Goal: Task Accomplishment & Management: Manage account settings

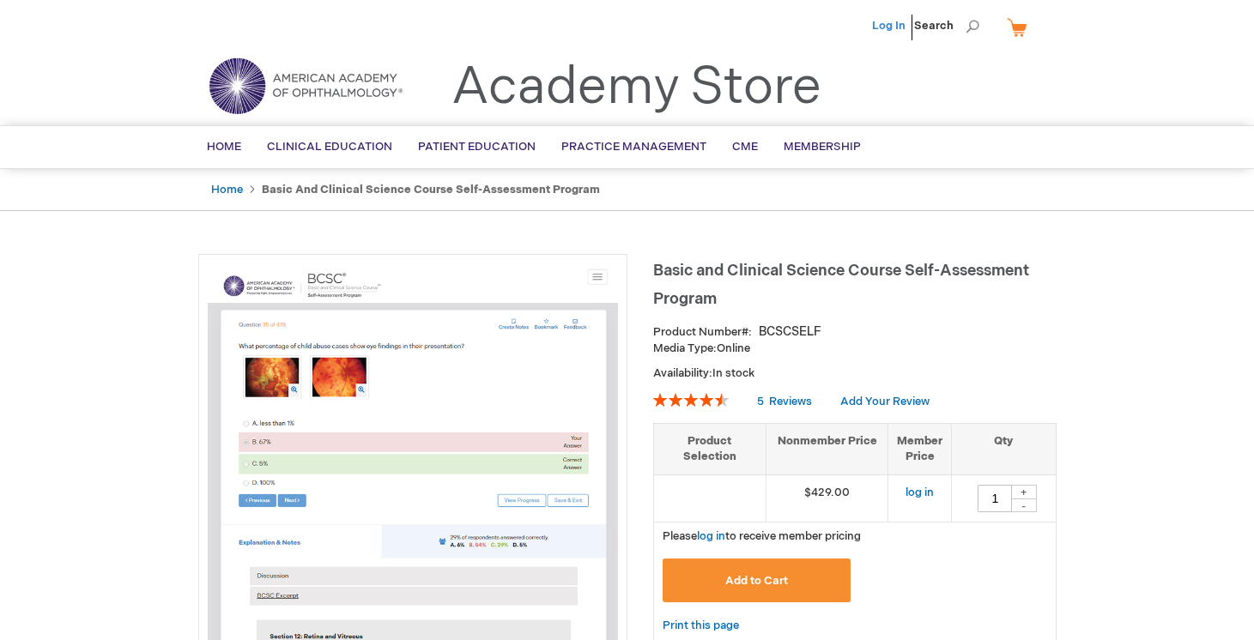
click at [892, 25] on link "Log In" at bounding box center [888, 26] width 33 height 14
click at [820, 24] on span "[PERSON_NAME]" at bounding box center [803, 26] width 95 height 14
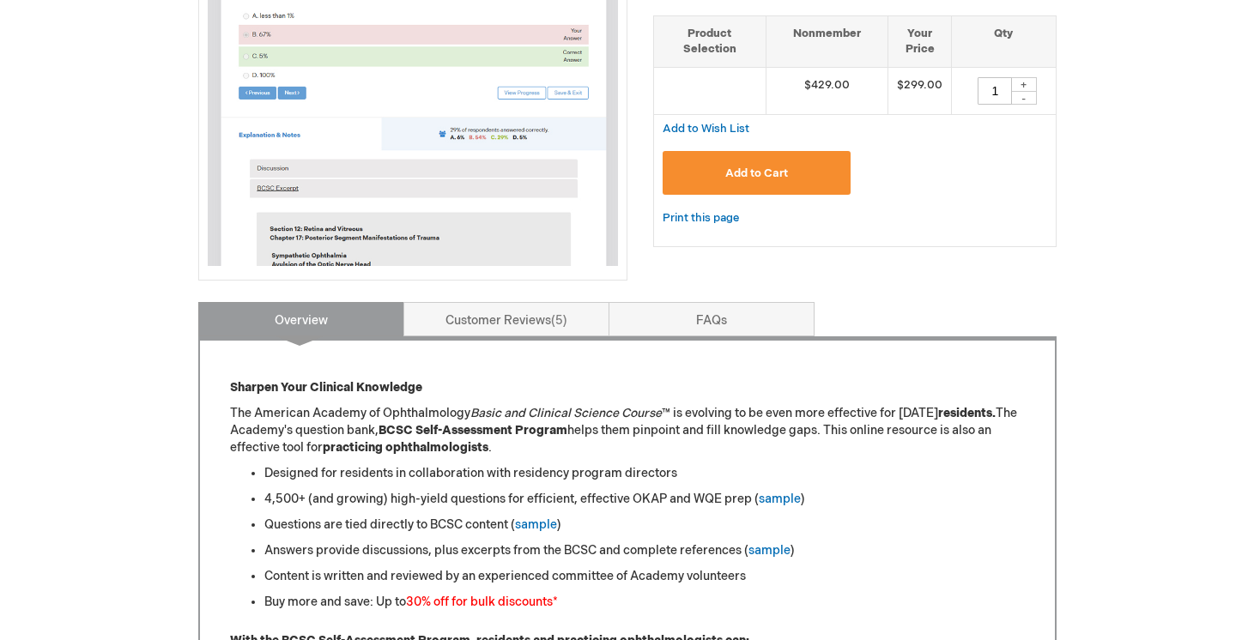
scroll to position [582, 0]
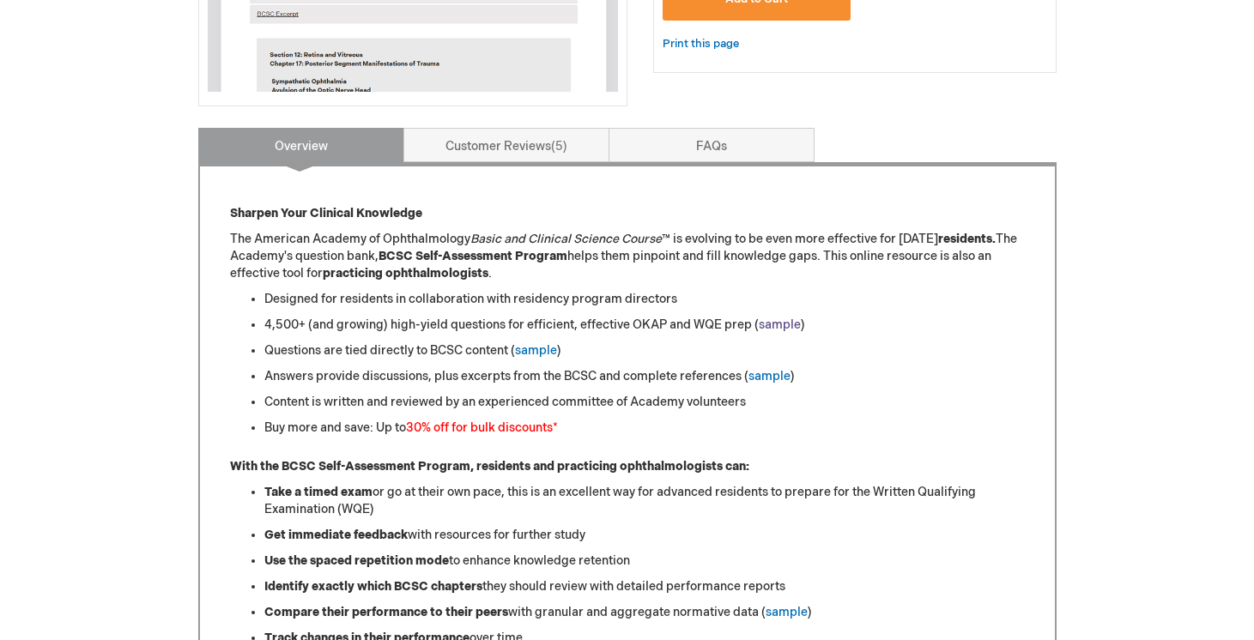
click at [764, 328] on link "sample" at bounding box center [780, 325] width 42 height 15
